Goal: Task Accomplishment & Management: Manage account settings

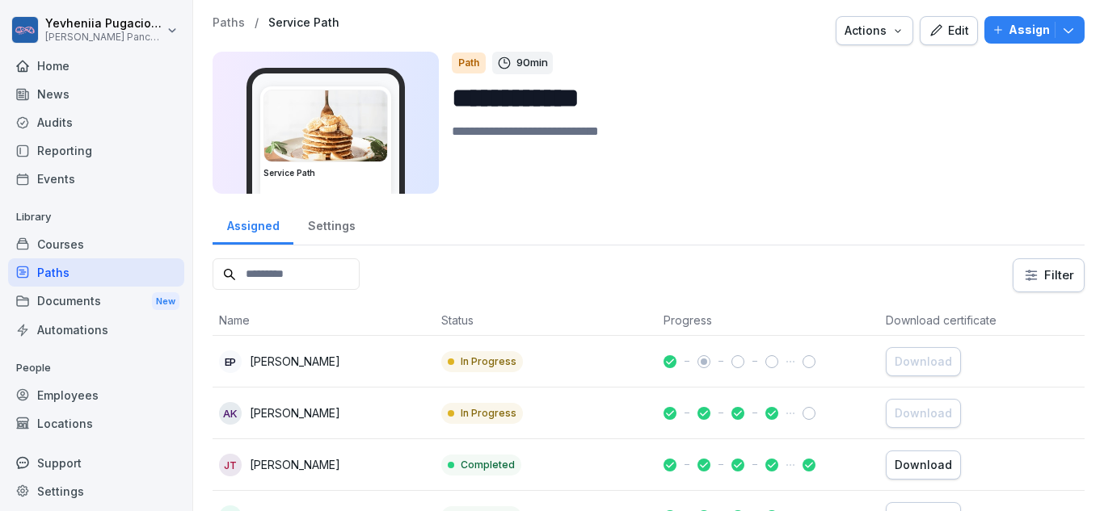
click at [91, 387] on div "Employees" at bounding box center [96, 395] width 176 height 28
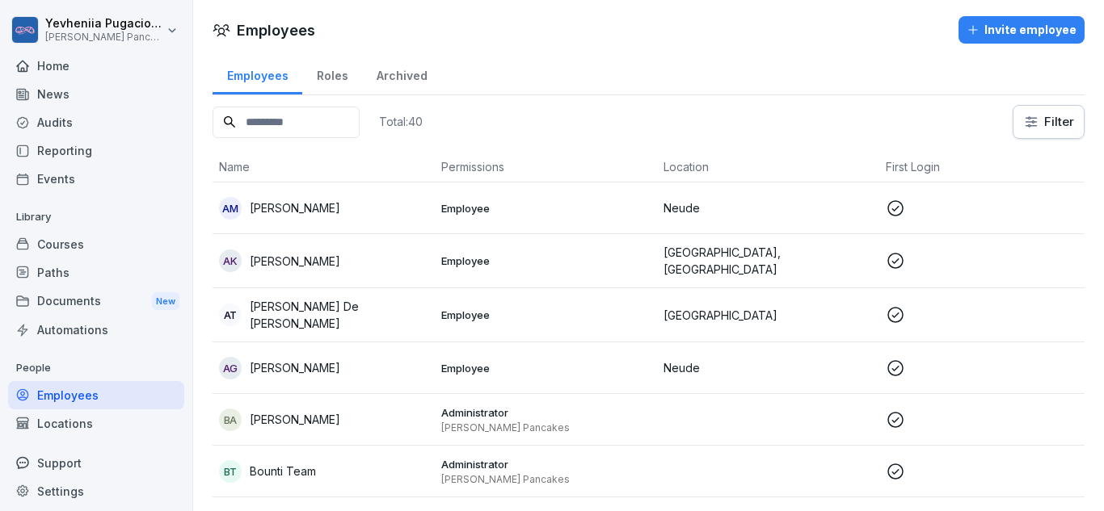
click at [613, 318] on p "Employee" at bounding box center [545, 315] width 209 height 15
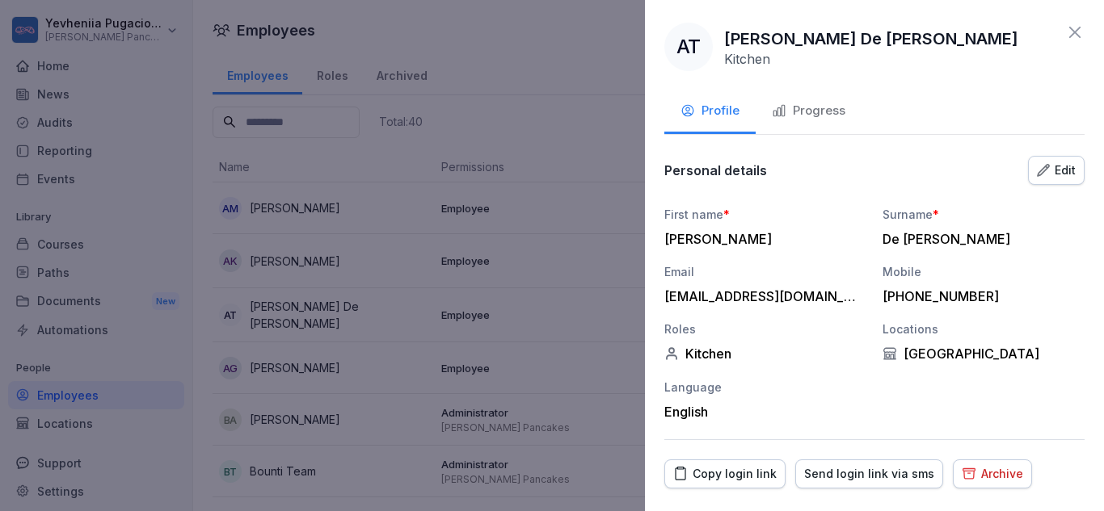
click at [818, 119] on div "Progress" at bounding box center [809, 111] width 74 height 19
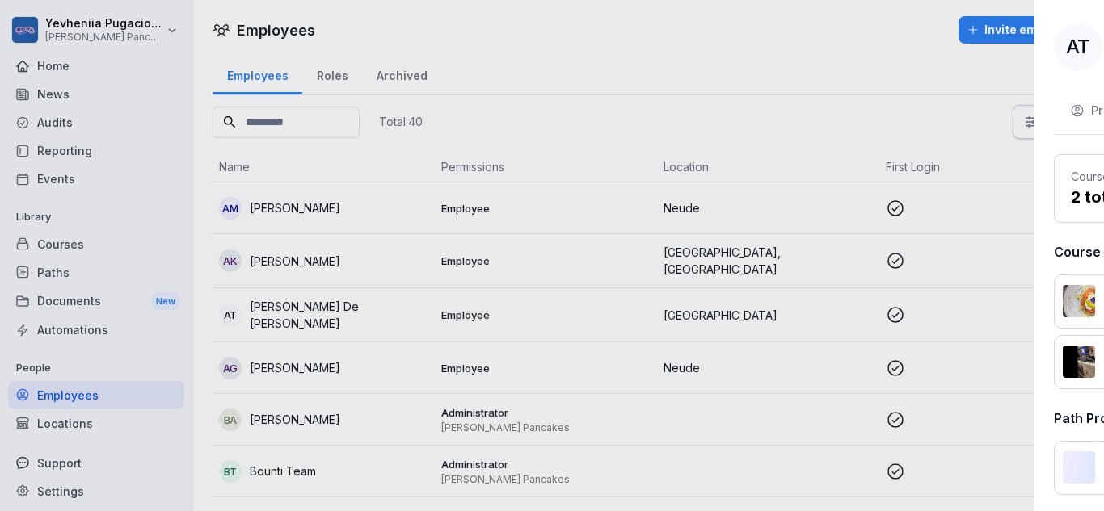
click at [542, 297] on div at bounding box center [552, 255] width 1104 height 511
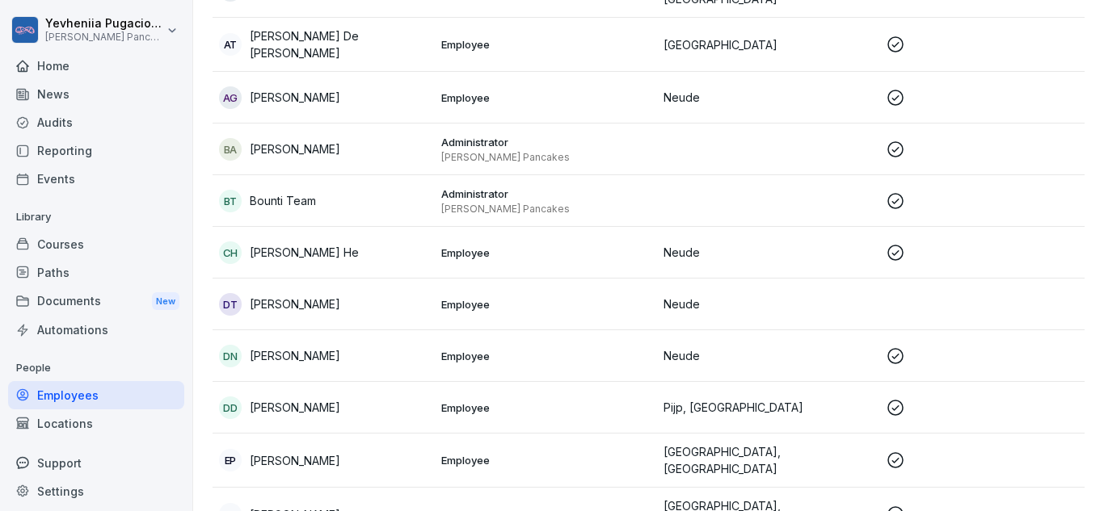
scroll to position [271, 0]
click at [612, 299] on p "Employee" at bounding box center [545, 304] width 209 height 15
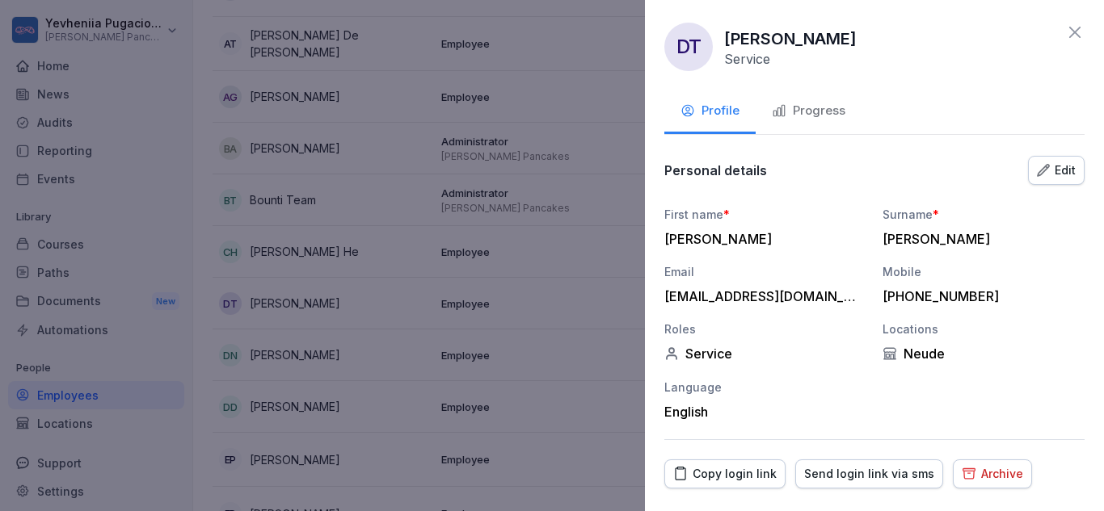
click at [507, 316] on div at bounding box center [552, 255] width 1104 height 511
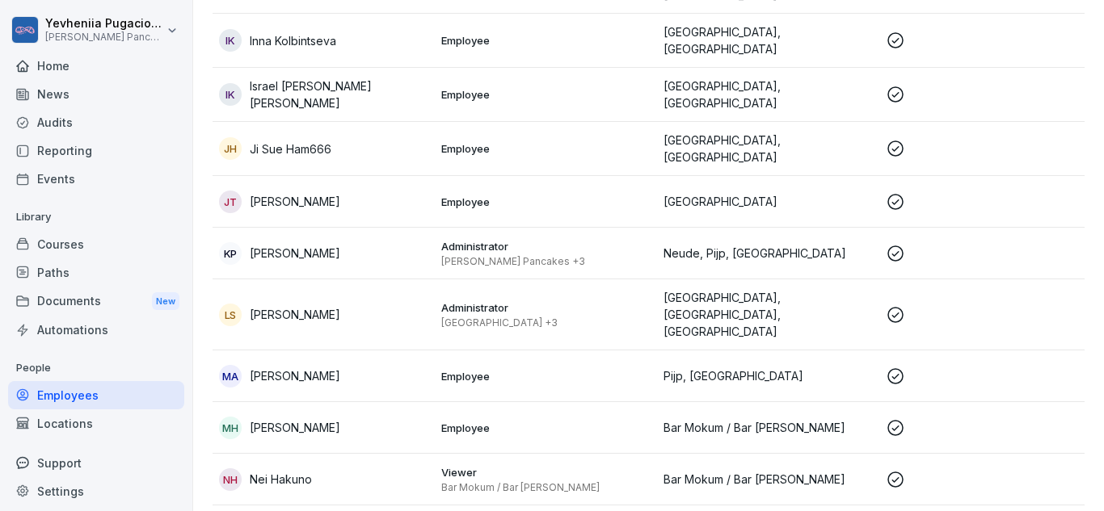
scroll to position [854, 0]
click at [545, 194] on p "Employee" at bounding box center [545, 201] width 209 height 15
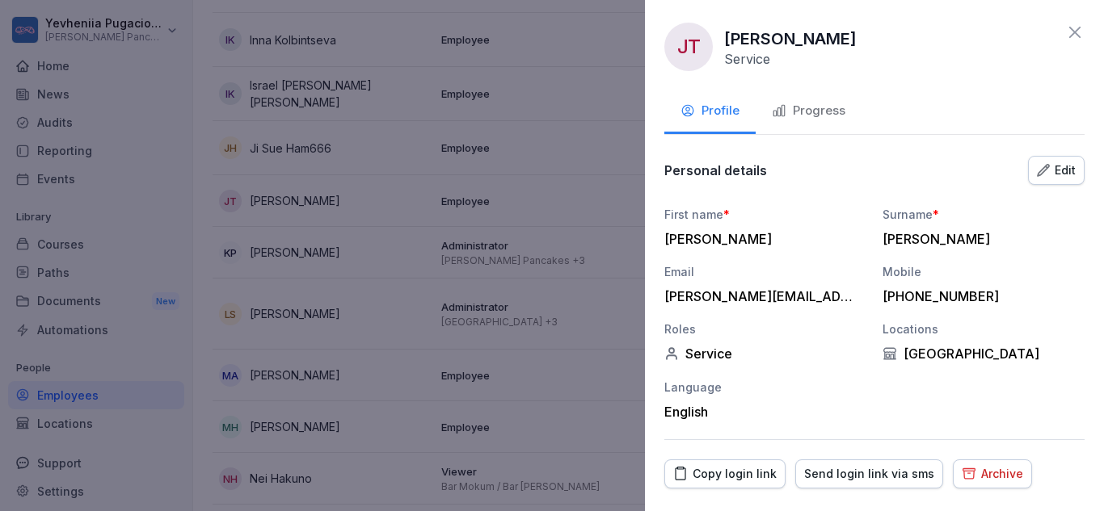
click at [826, 106] on div "Progress" at bounding box center [809, 111] width 74 height 19
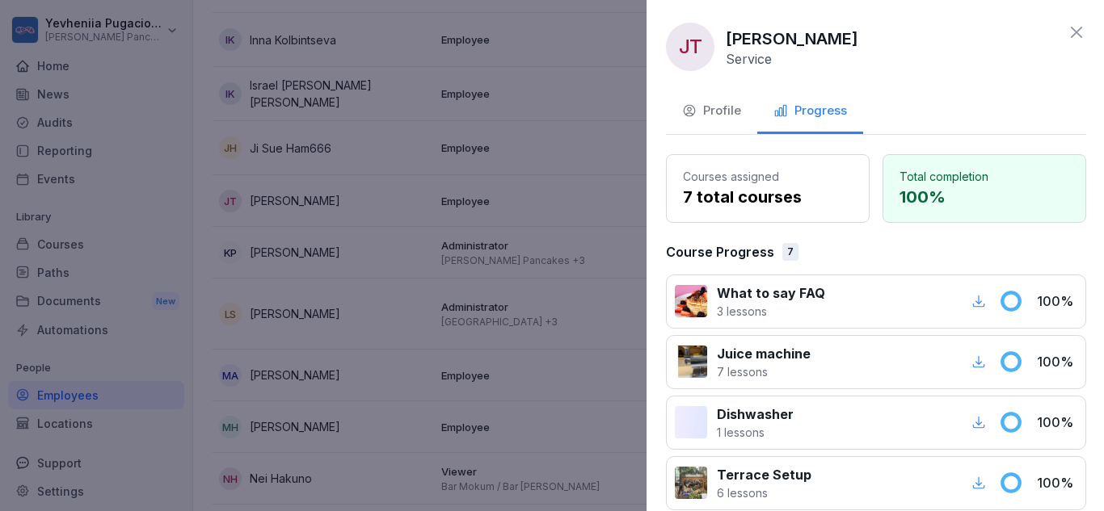
click at [503, 321] on div at bounding box center [552, 255] width 1104 height 511
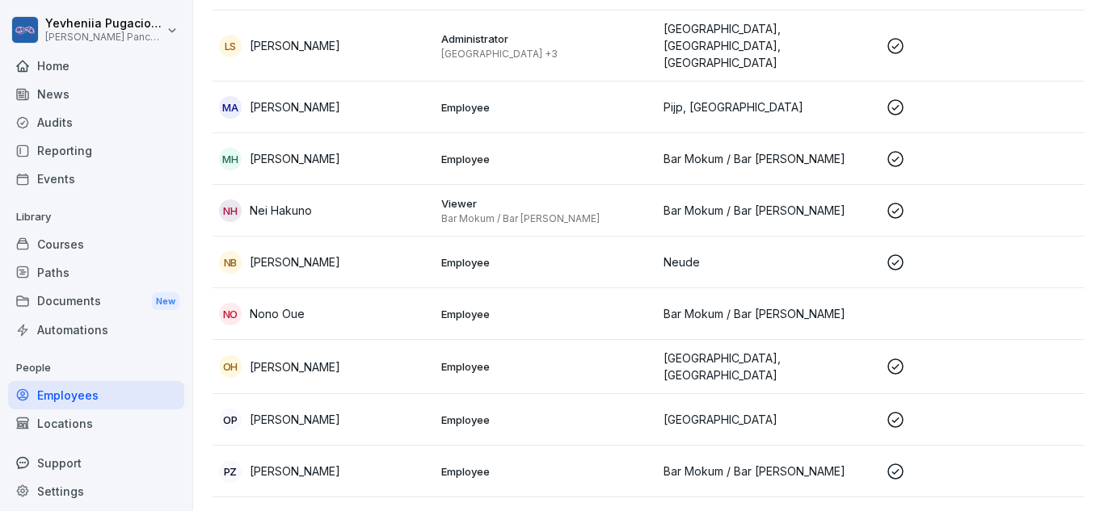
scroll to position [1138, 0]
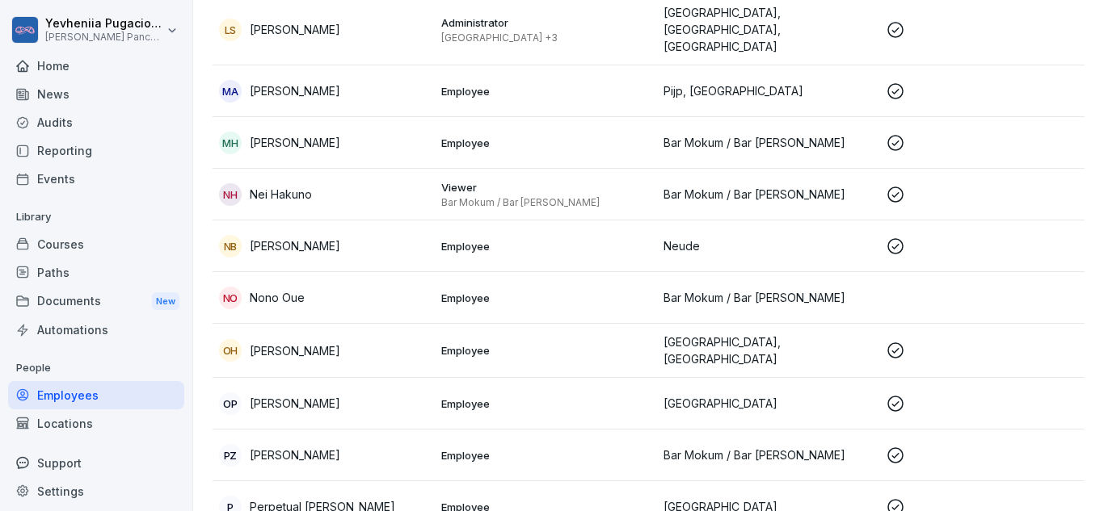
click at [460, 397] on p "Employee" at bounding box center [545, 404] width 209 height 15
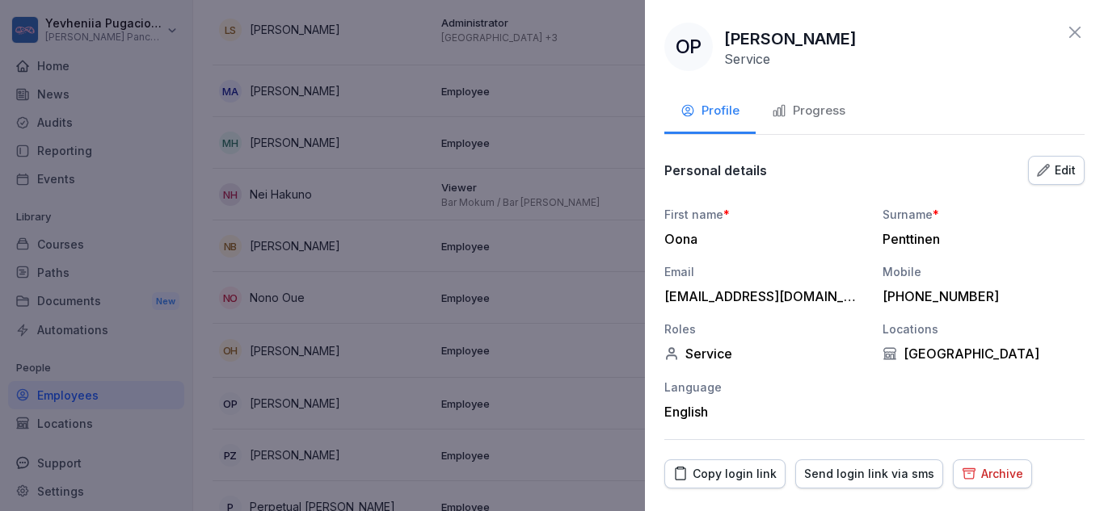
click at [823, 133] on button "Progress" at bounding box center [808, 112] width 106 height 44
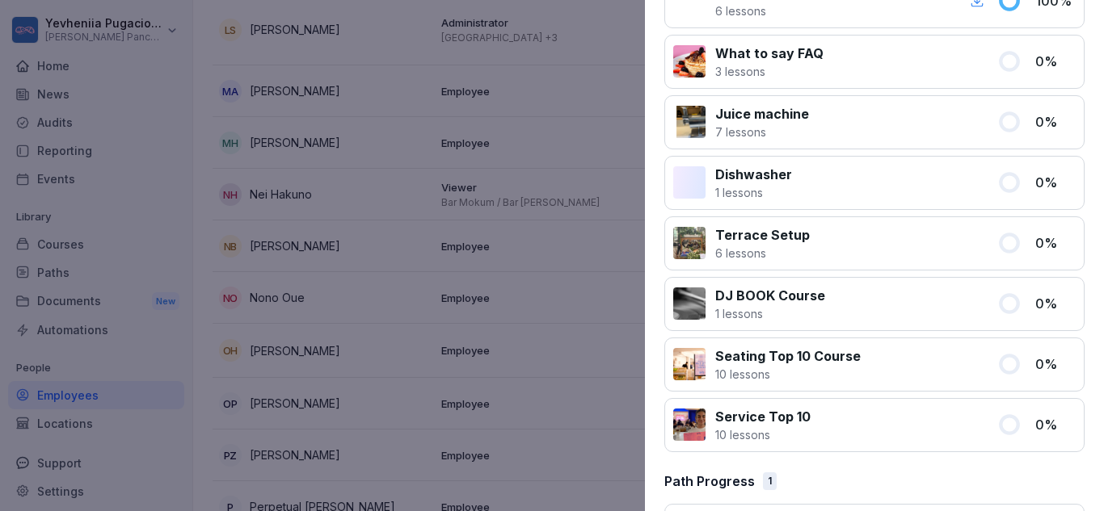
scroll to position [362, 0]
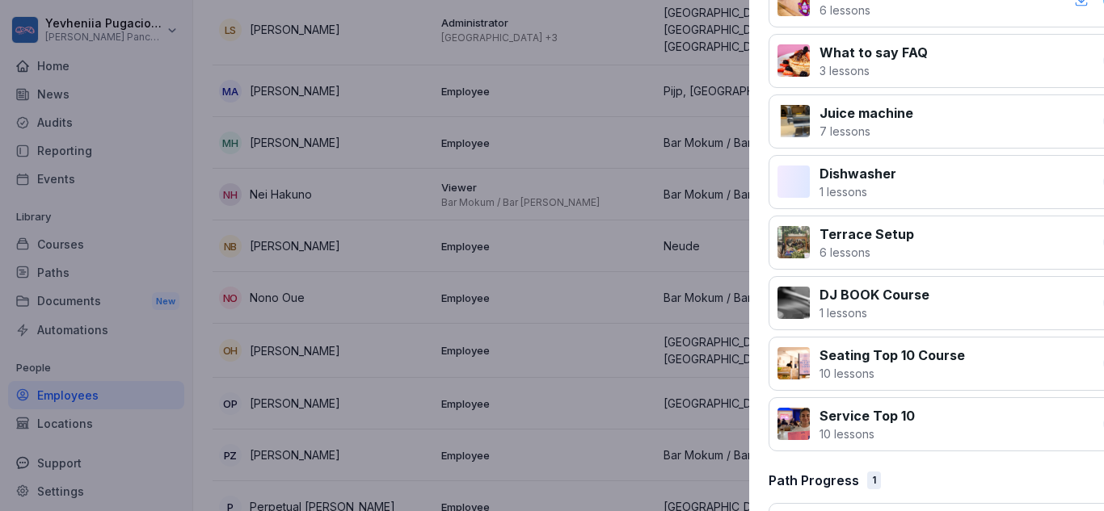
click at [468, 322] on div at bounding box center [552, 255] width 1104 height 511
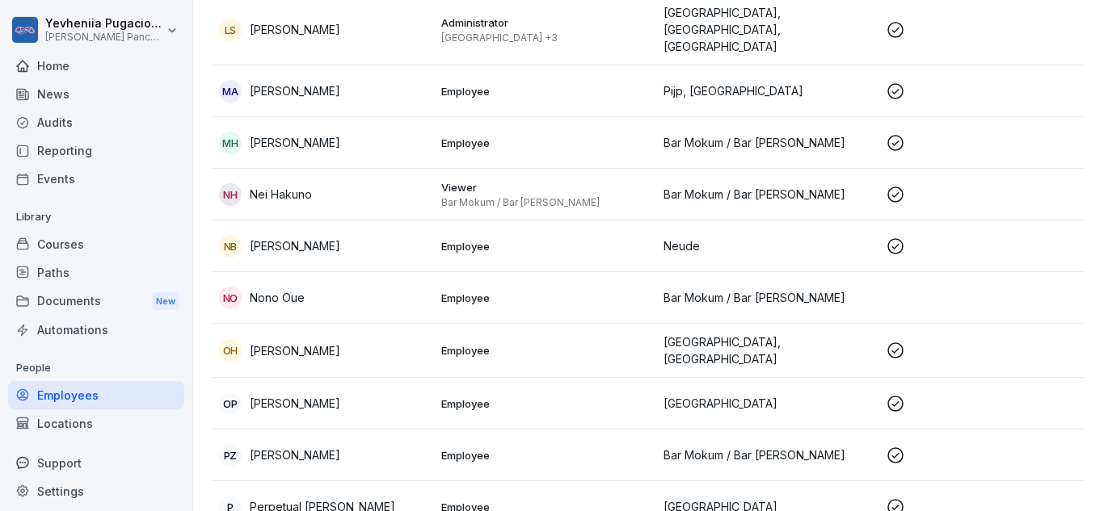
click at [101, 273] on div "Paths" at bounding box center [96, 273] width 176 height 28
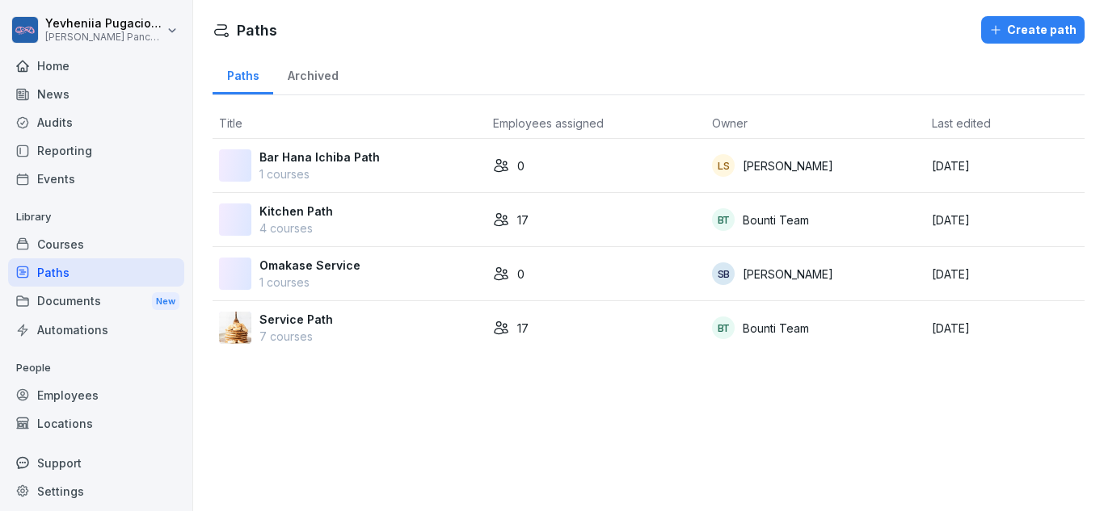
click at [400, 317] on div "Service Path 7 courses" at bounding box center [349, 328] width 261 height 34
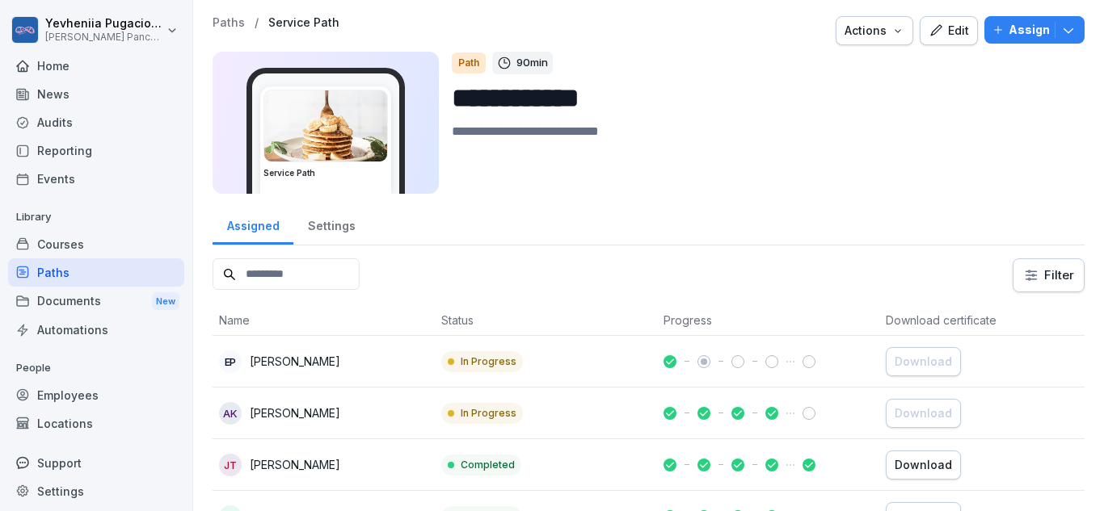
click at [999, 42] on button "Assign" at bounding box center [1034, 29] width 100 height 27
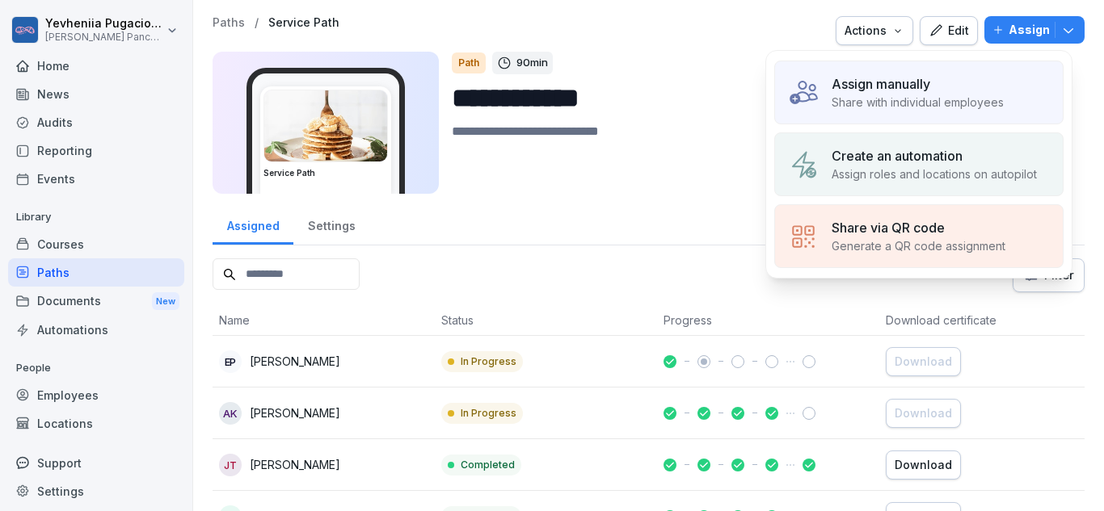
click at [862, 95] on p "Share with individual employees" at bounding box center [917, 102] width 172 height 17
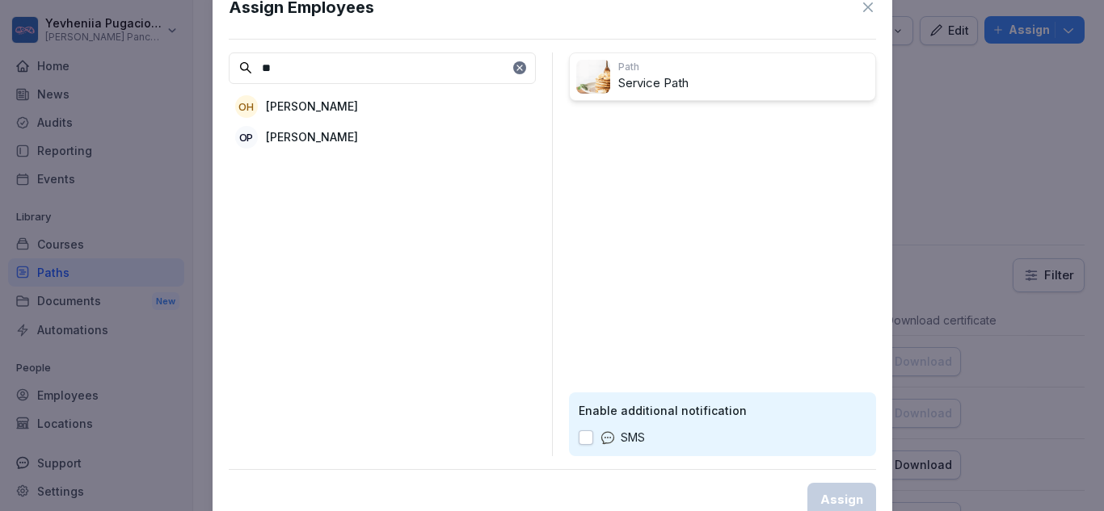
type input "**"
click at [401, 150] on div "OP [PERSON_NAME]" at bounding box center [382, 137] width 307 height 29
click at [855, 486] on button "Assign" at bounding box center [841, 500] width 69 height 34
